Goal: Find specific page/section: Find specific page/section

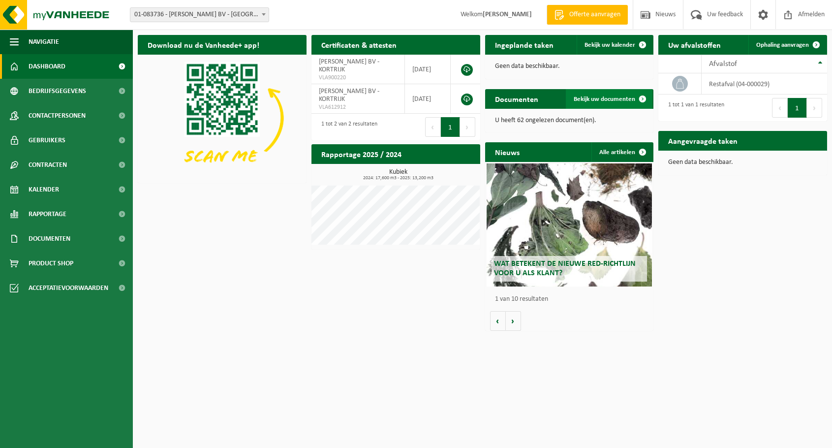
click at [600, 98] on span "Bekijk uw documenten" at bounding box center [604, 99] width 61 height 6
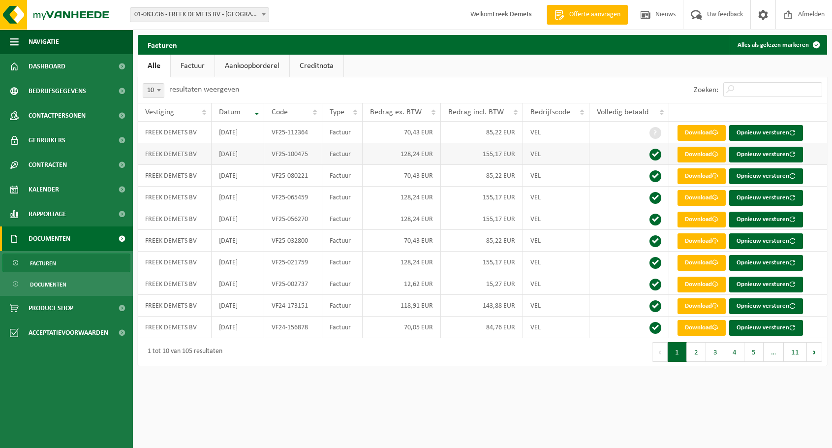
click at [655, 156] on span at bounding box center [655, 155] width 12 height 12
click at [656, 178] on span at bounding box center [655, 176] width 12 height 12
click at [658, 199] on span at bounding box center [655, 198] width 12 height 12
click at [651, 217] on span at bounding box center [655, 219] width 12 height 12
click at [649, 238] on td at bounding box center [628, 241] width 79 height 22
